Goal: Download file/media

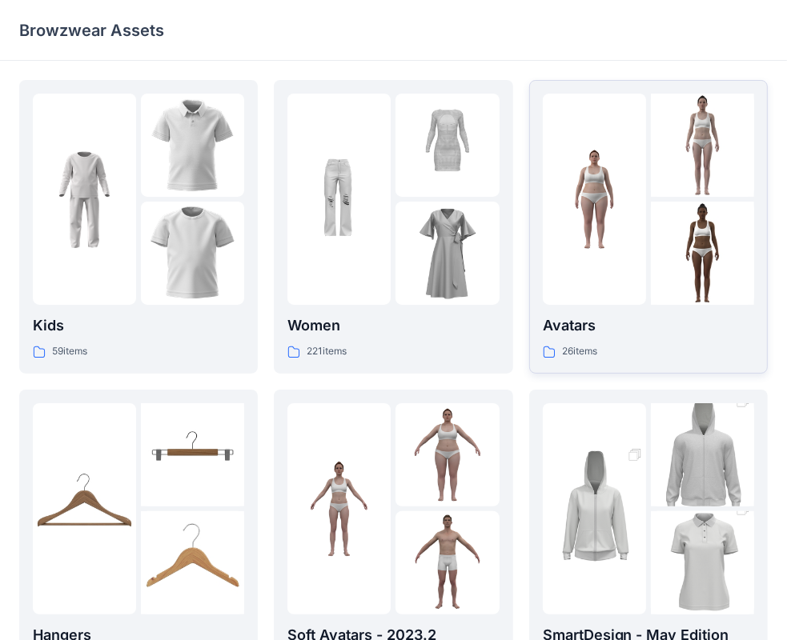
click at [576, 319] on p "Avatars" at bounding box center [647, 325] width 211 height 22
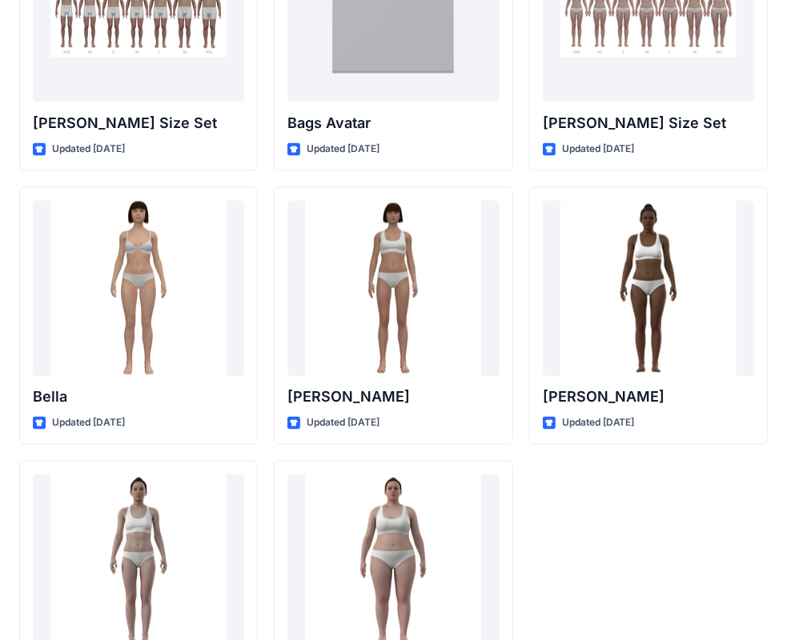
scroll to position [1907, 0]
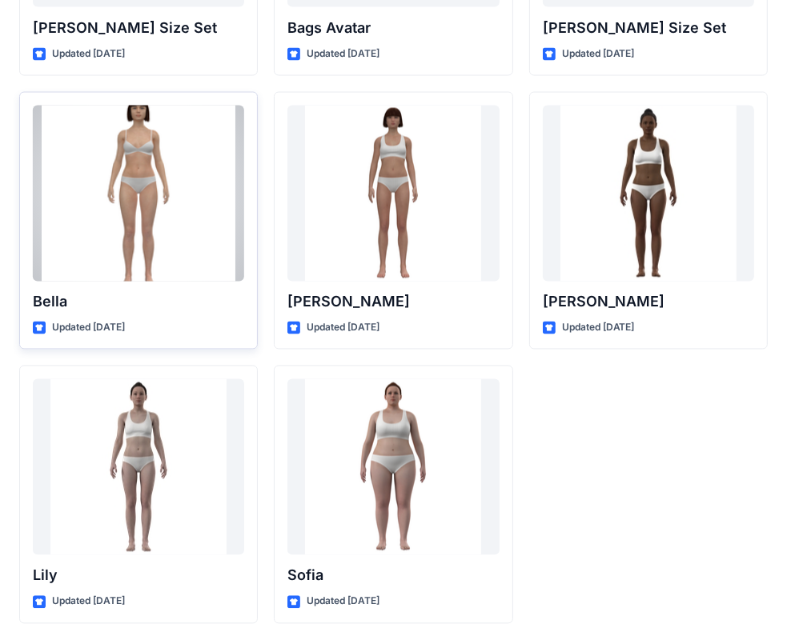
click at [135, 232] on div at bounding box center [138, 194] width 211 height 176
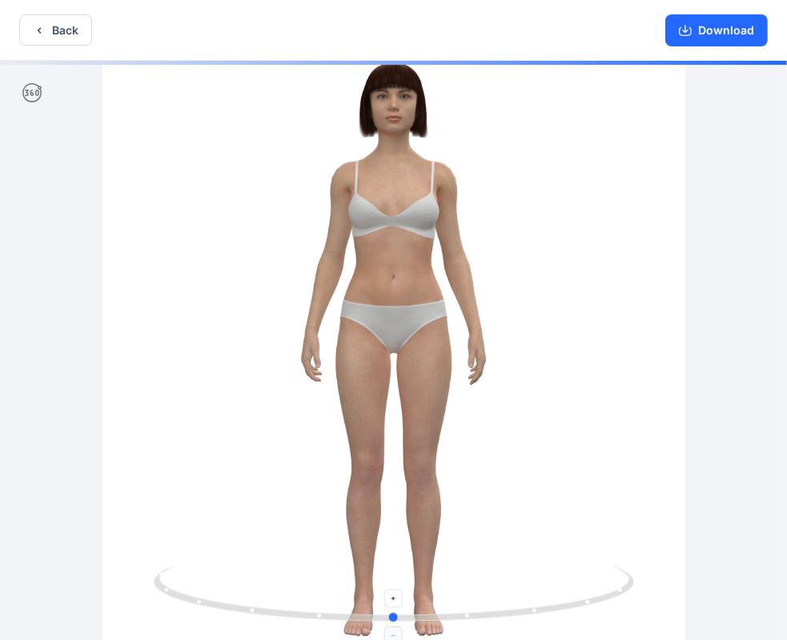
click at [317, 614] on icon at bounding box center [396, 596] width 484 height 60
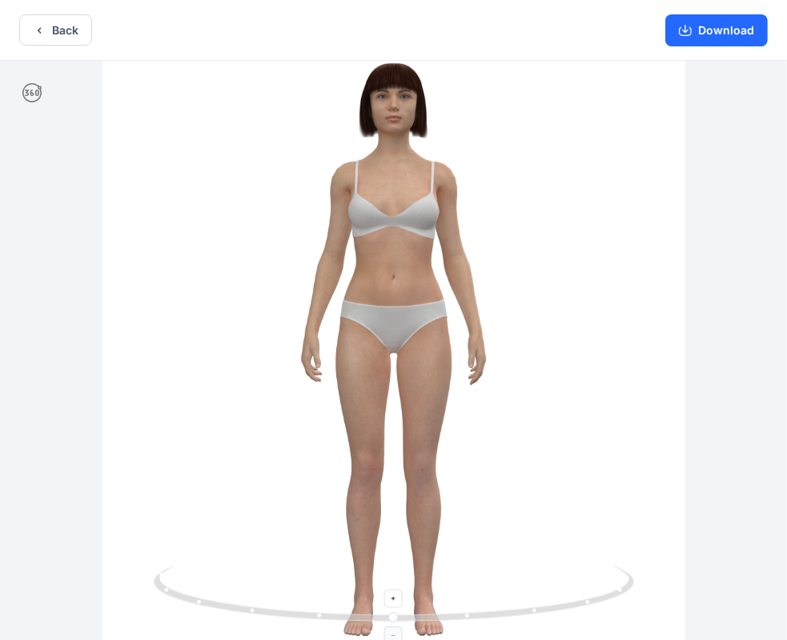
click at [317, 614] on icon at bounding box center [396, 596] width 484 height 60
drag, startPoint x: 317, startPoint y: 614, endPoint x: 338, endPoint y: 559, distance: 58.2
click at [338, 559] on div at bounding box center [393, 352] width 787 height 582
click at [734, 38] on button "Download" at bounding box center [716, 30] width 102 height 32
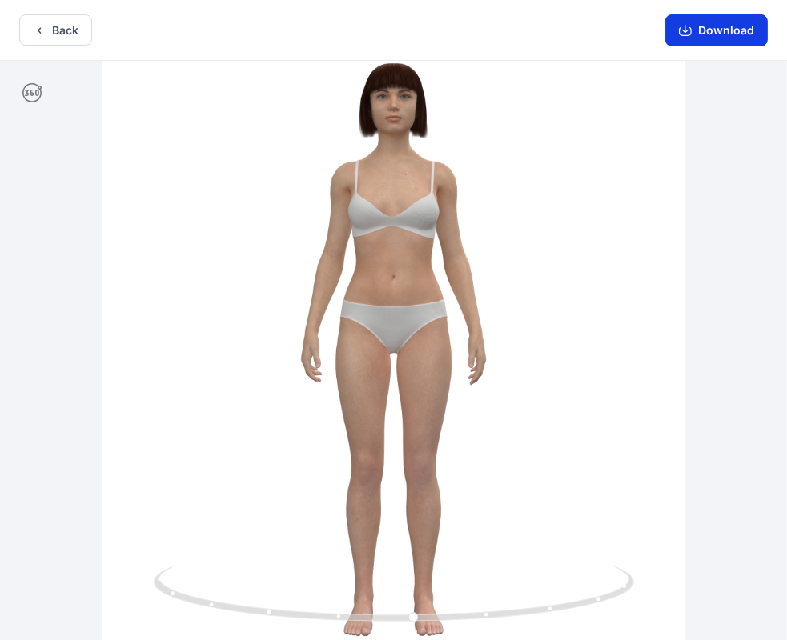
click at [728, 22] on button "Download" at bounding box center [716, 30] width 102 height 32
click at [726, 34] on button "Download" at bounding box center [716, 30] width 102 height 32
click at [688, 28] on icon "button" at bounding box center [684, 30] width 13 height 13
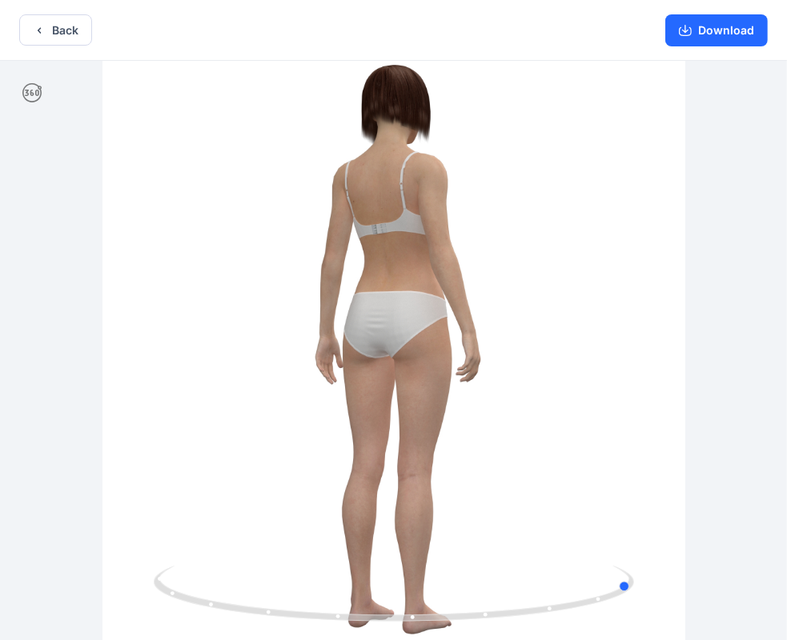
drag, startPoint x: 379, startPoint y: 384, endPoint x: 640, endPoint y: 189, distance: 325.8
click at [640, 189] on div at bounding box center [393, 352] width 787 height 582
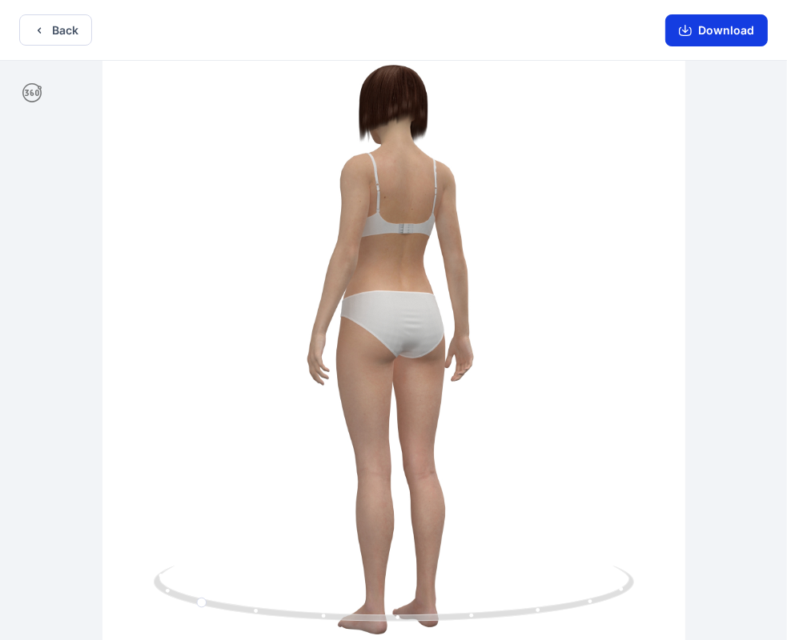
click at [733, 31] on button "Download" at bounding box center [716, 30] width 102 height 32
click at [709, 24] on button "Download" at bounding box center [716, 30] width 102 height 32
click at [717, 28] on button "Download" at bounding box center [716, 30] width 102 height 32
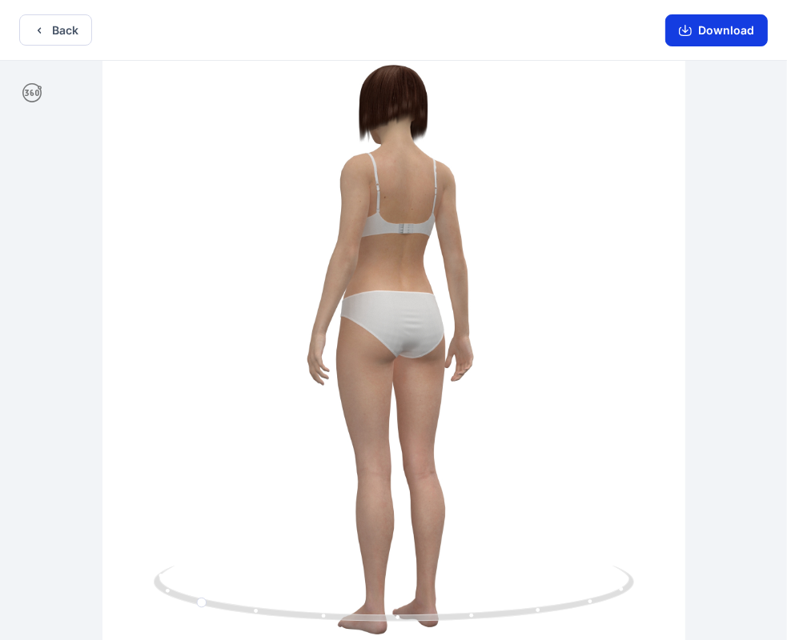
click at [717, 28] on button "Download" at bounding box center [716, 30] width 102 height 32
drag, startPoint x: 717, startPoint y: 28, endPoint x: 712, endPoint y: -5, distance: 33.2
click at [712, 0] on html "Back Download Version History" at bounding box center [393, 321] width 787 height 643
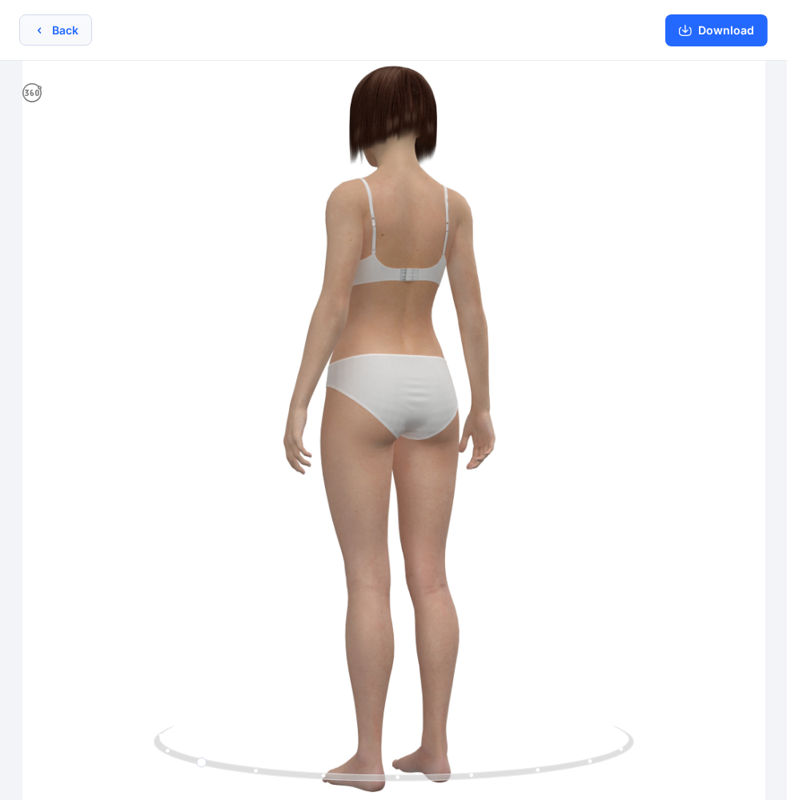
click at [74, 39] on button "Back" at bounding box center [55, 29] width 73 height 31
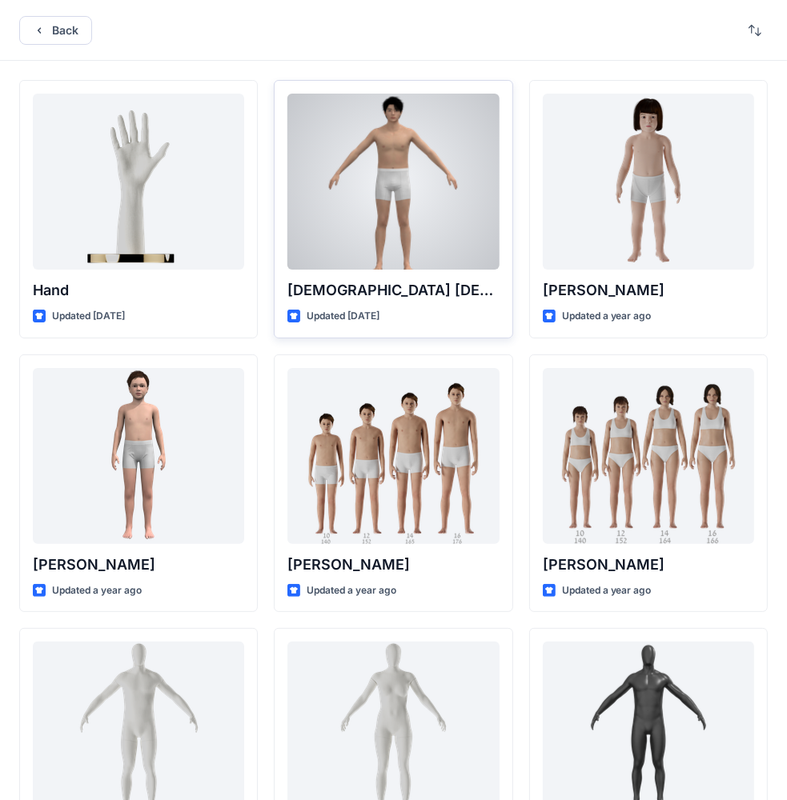
click at [432, 183] on div at bounding box center [392, 182] width 211 height 176
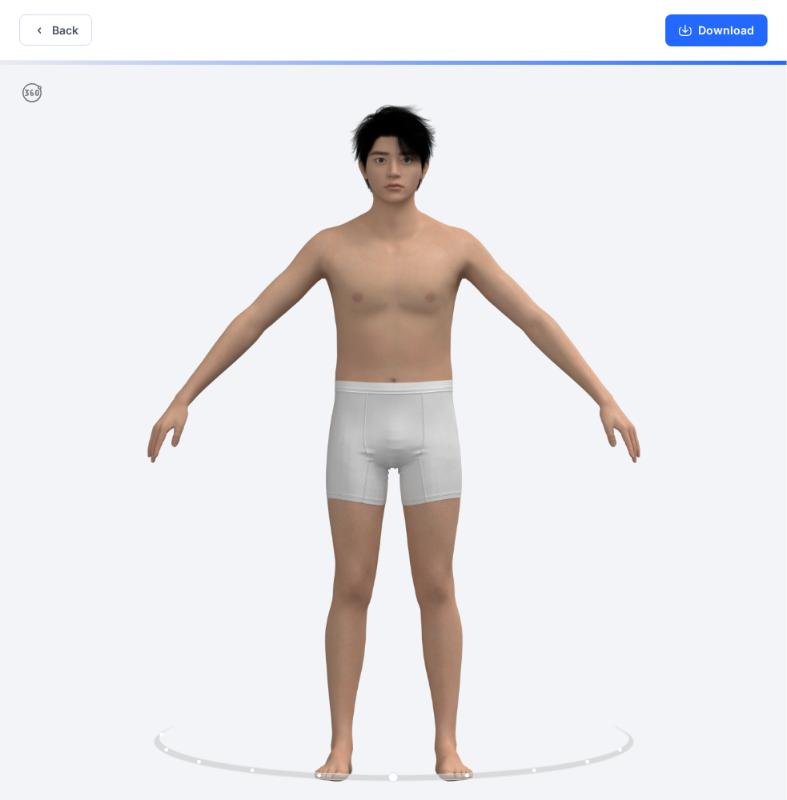
click at [323, 371] on div at bounding box center [393, 432] width 787 height 743
drag, startPoint x: 323, startPoint y: 371, endPoint x: 286, endPoint y: 370, distance: 37.6
click at [286, 370] on div at bounding box center [393, 432] width 787 height 743
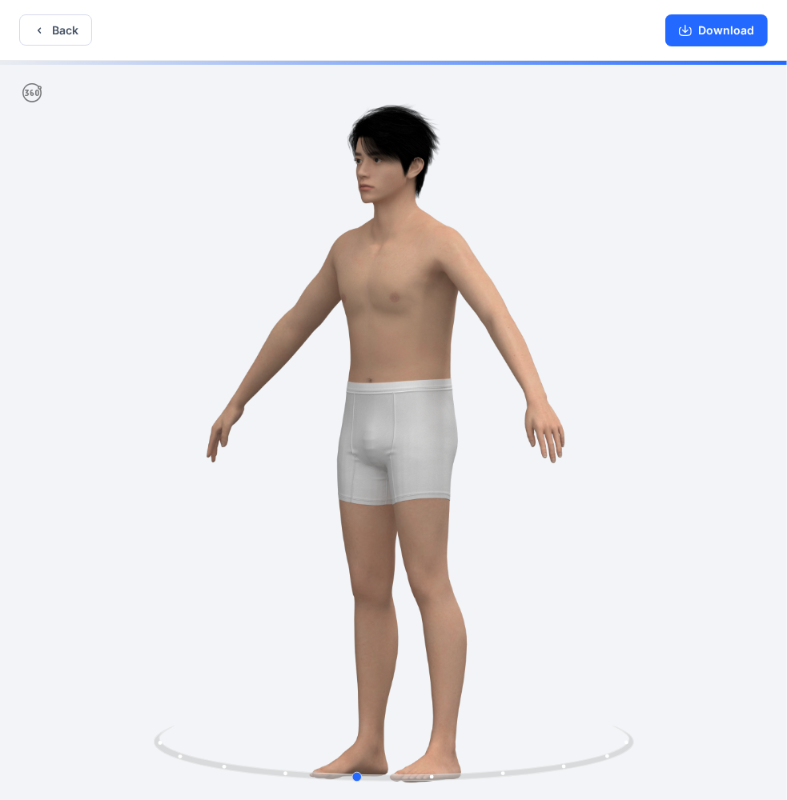
click at [302, 372] on div at bounding box center [393, 432] width 787 height 743
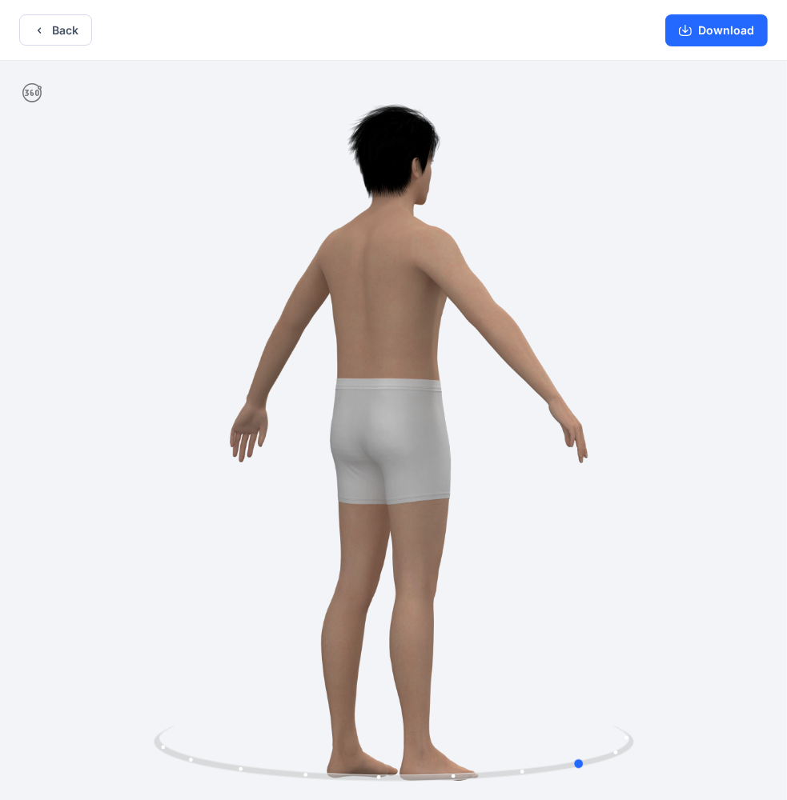
drag, startPoint x: 302, startPoint y: 372, endPoint x: 645, endPoint y: 366, distance: 343.3
click at [645, 366] on div at bounding box center [393, 432] width 787 height 743
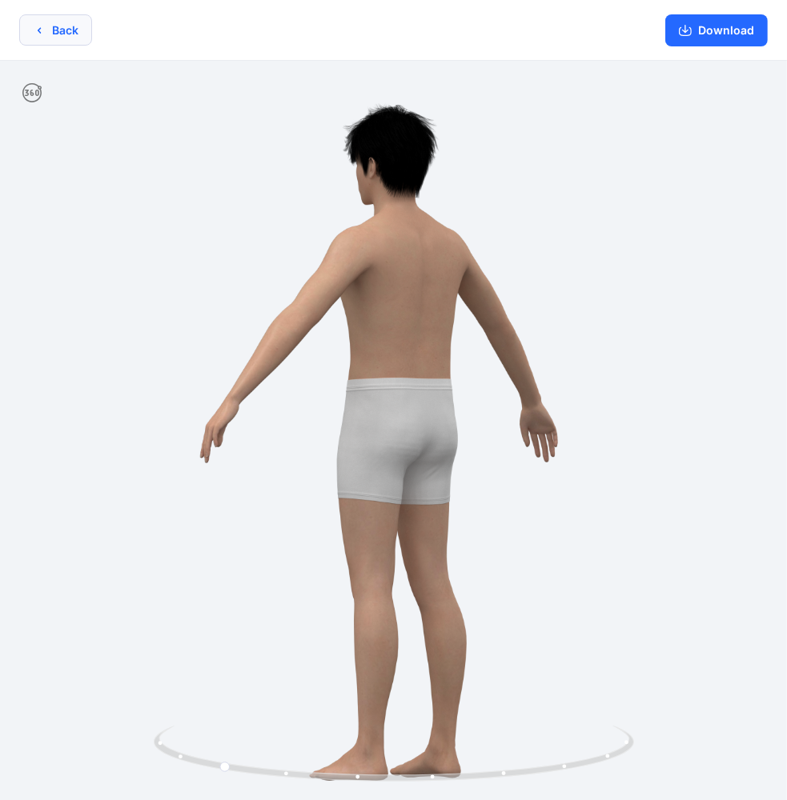
click at [82, 30] on button "Back" at bounding box center [55, 29] width 73 height 31
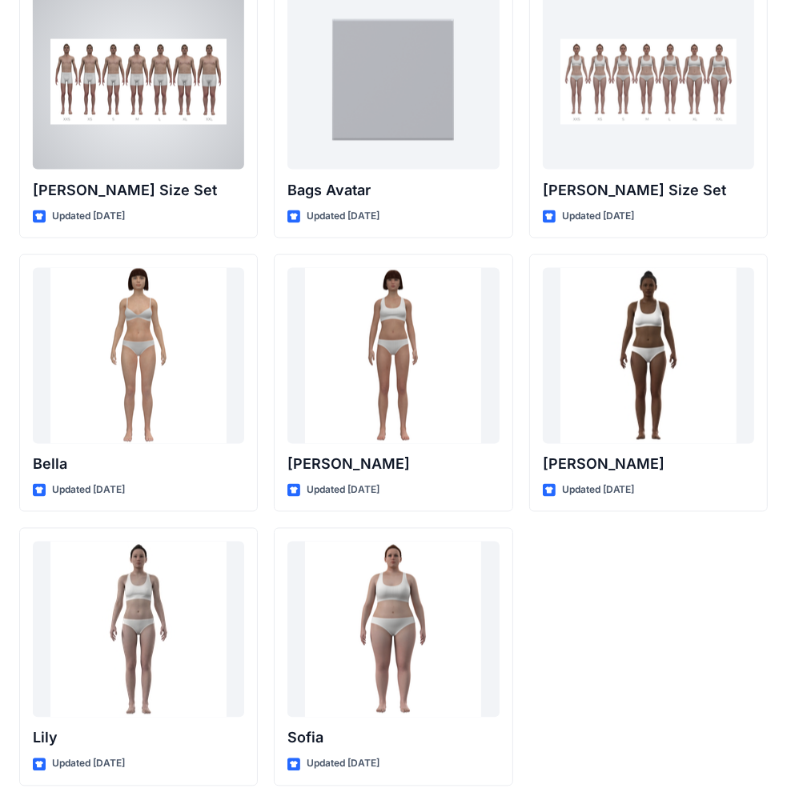
scroll to position [1747, 0]
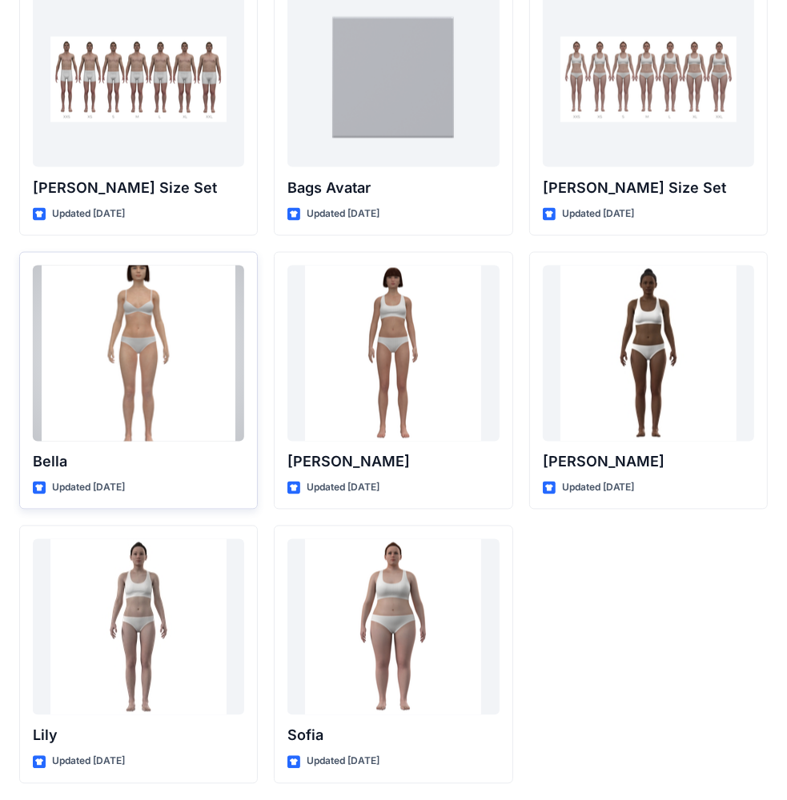
click at [136, 315] on div at bounding box center [138, 354] width 211 height 176
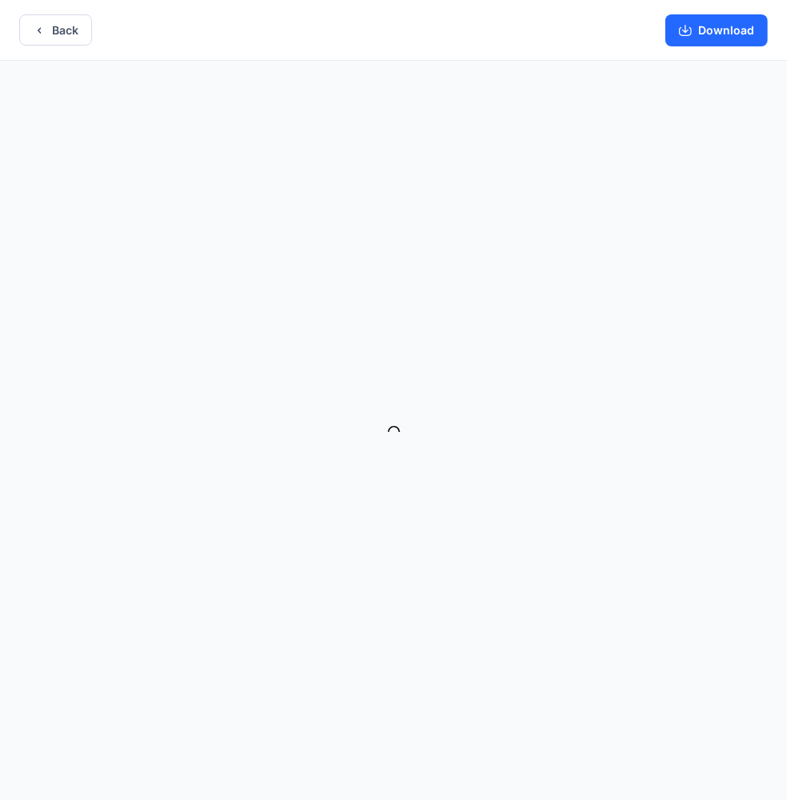
click at [136, 315] on div "Back Download Version History" at bounding box center [393, 401] width 787 height 803
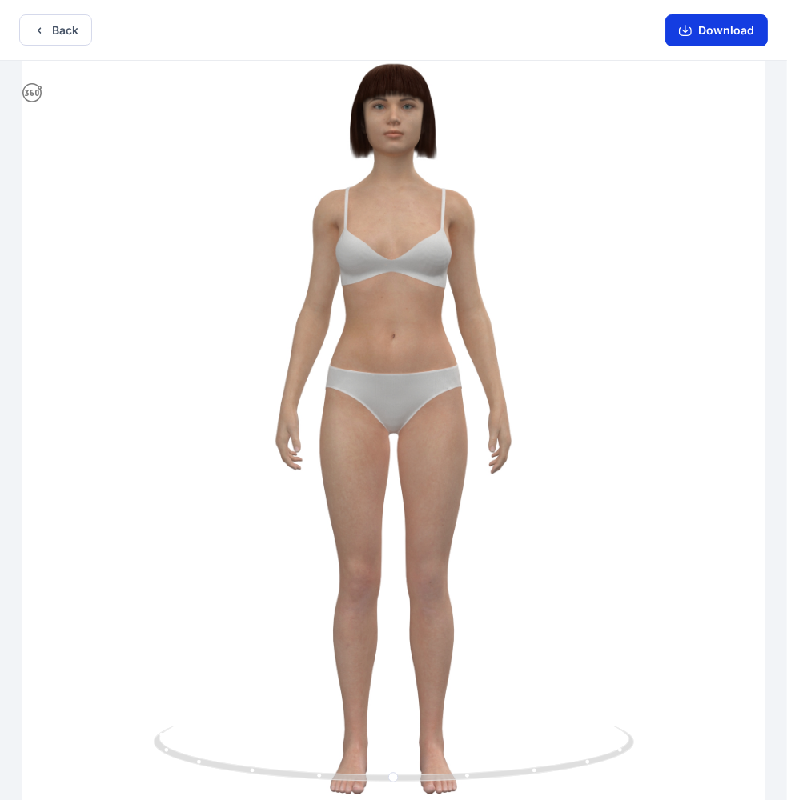
click at [749, 35] on button "Download" at bounding box center [716, 30] width 102 height 32
click at [736, 35] on button "Download" at bounding box center [716, 30] width 102 height 32
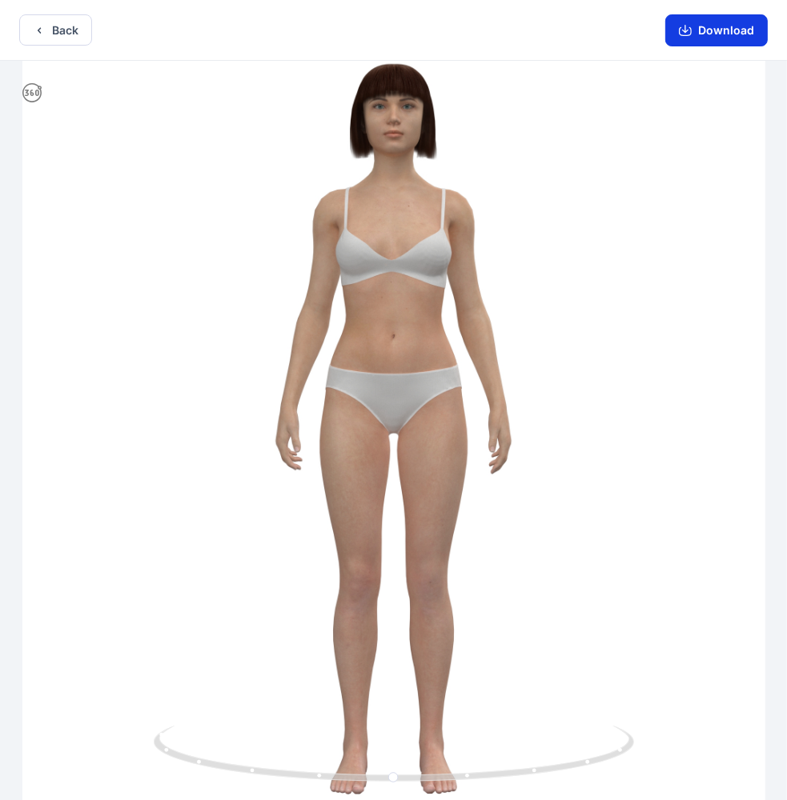
drag, startPoint x: 736, startPoint y: 35, endPoint x: 696, endPoint y: 24, distance: 41.5
click at [696, 24] on button "Download" at bounding box center [716, 30] width 102 height 32
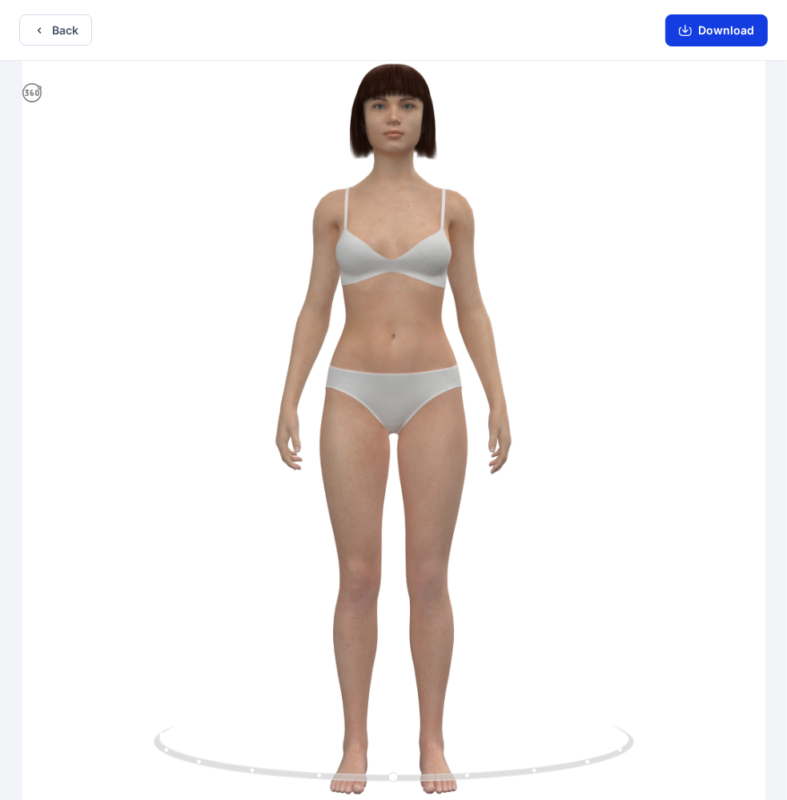
click at [696, 24] on button "Download" at bounding box center [716, 30] width 102 height 32
